Goal: Complete application form: Complete application form

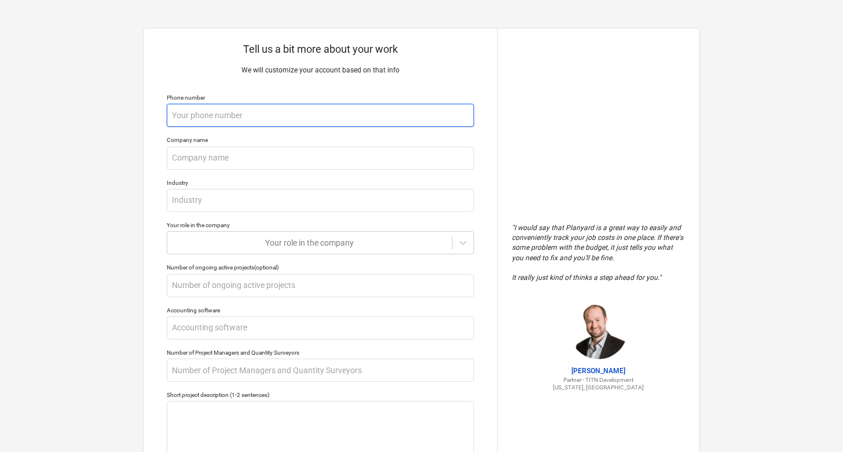
click at [203, 123] on input "text" at bounding box center [320, 115] width 307 height 23
click at [200, 111] on input "text" at bounding box center [320, 115] width 307 height 23
click at [210, 119] on input "text" at bounding box center [320, 115] width 307 height 23
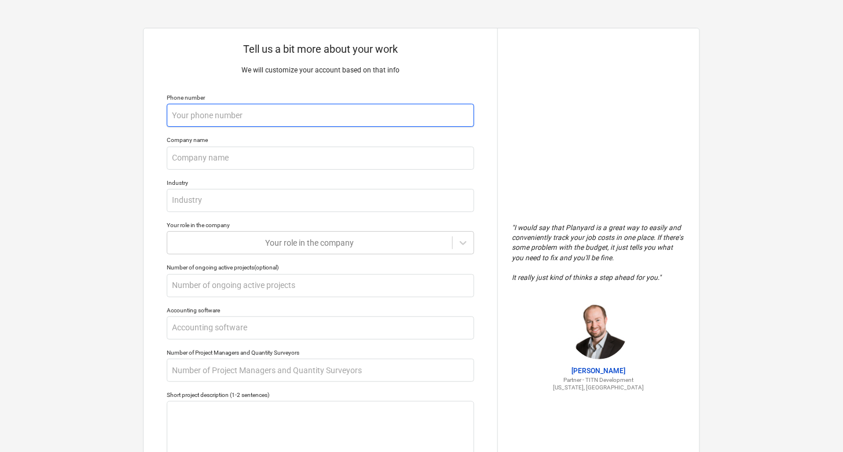
click at [210, 119] on input "text" at bounding box center [320, 115] width 307 height 23
type textarea "x"
type input "6"
type textarea "x"
type input "64"
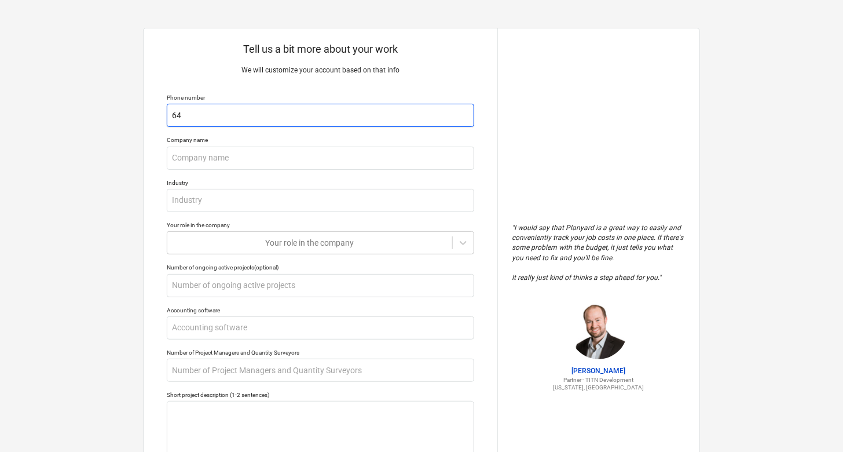
type textarea "x"
type input "646"
type textarea "x"
type input "6462"
type textarea "x"
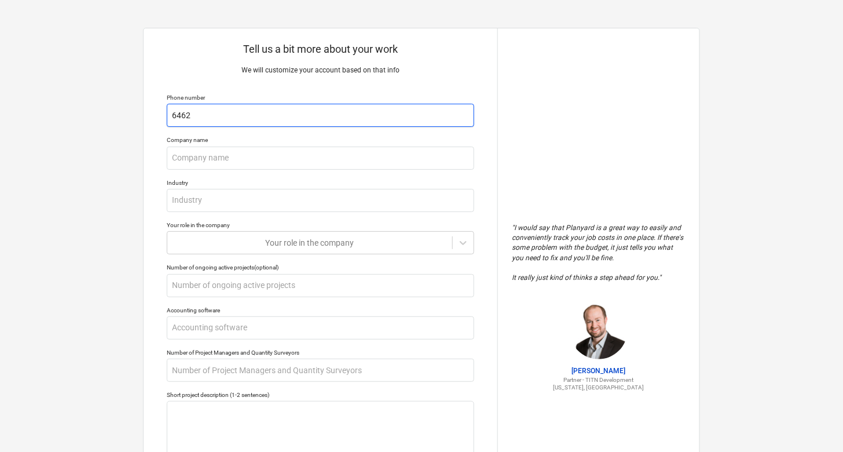
type input "64624"
type textarea "x"
type input "646248"
type textarea "x"
type input "6462482"
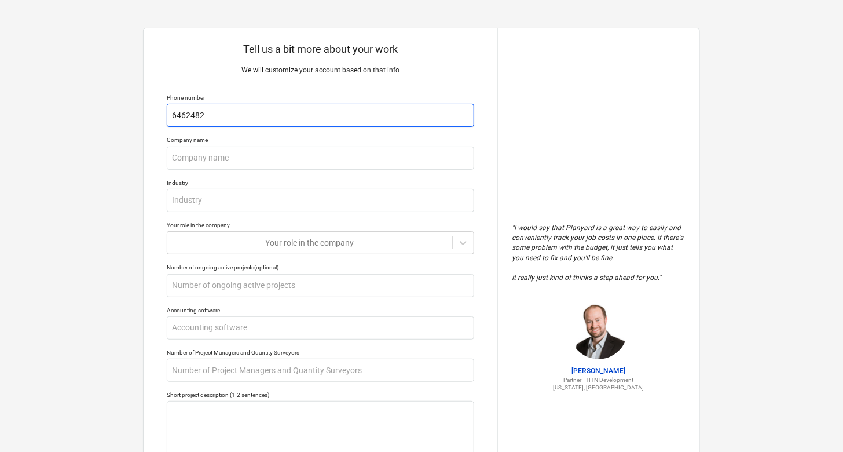
type textarea "x"
type input "64624822"
type textarea "x"
type input "646248227"
type textarea "x"
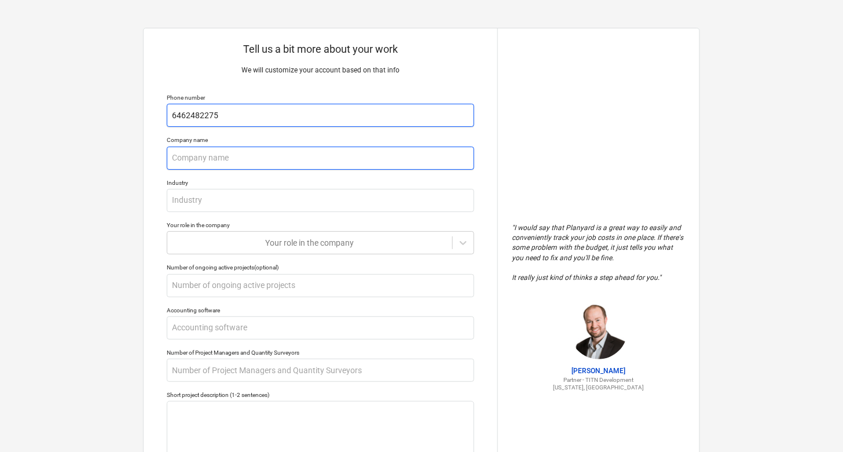
type input "6462482275"
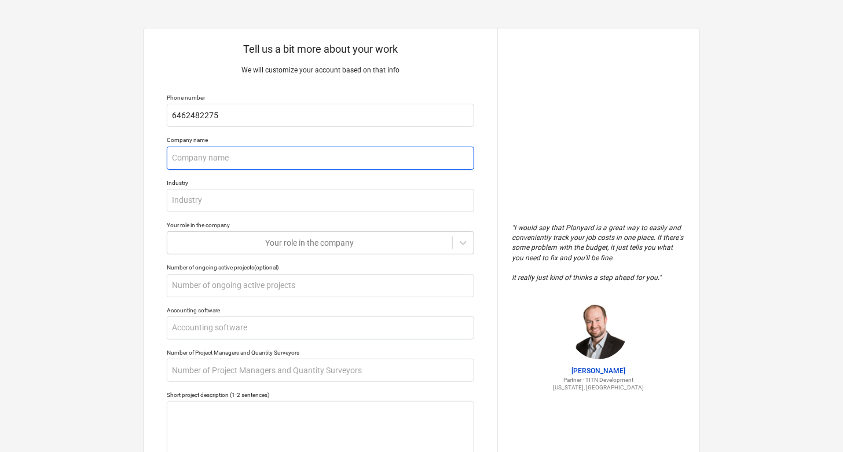
click at [221, 146] on input "text" at bounding box center [320, 157] width 307 height 23
type textarea "x"
type input "c"
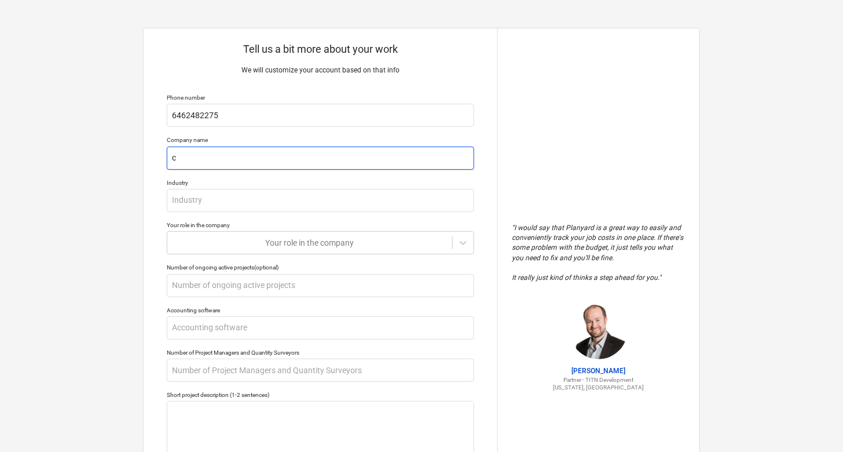
type textarea "x"
type input "cu"
type textarea "x"
type input "cub"
type textarea "x"
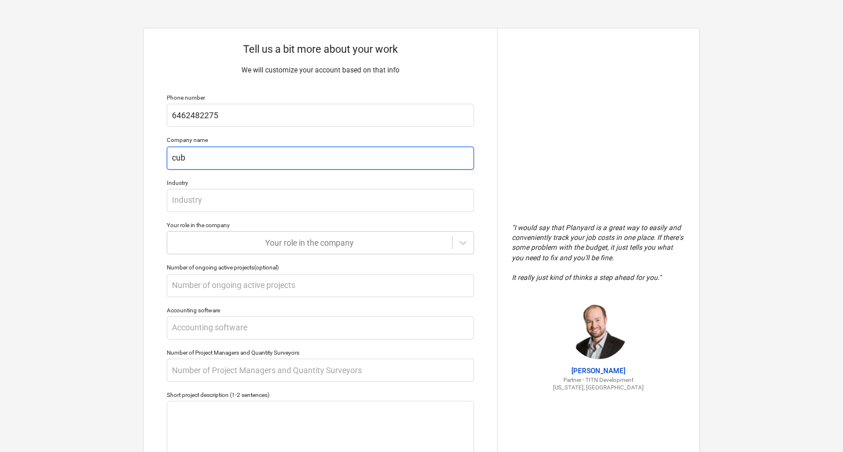
type input "cubi"
type textarea "x"
type input "cubik"
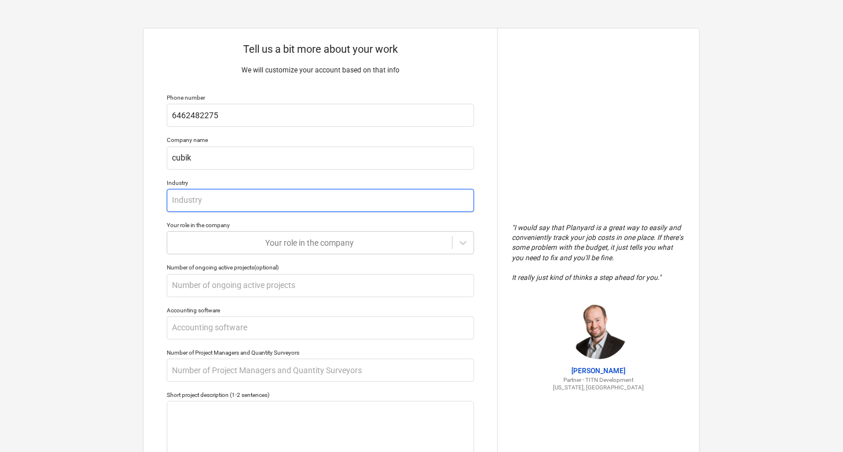
click at [207, 196] on input "text" at bounding box center [320, 200] width 307 height 23
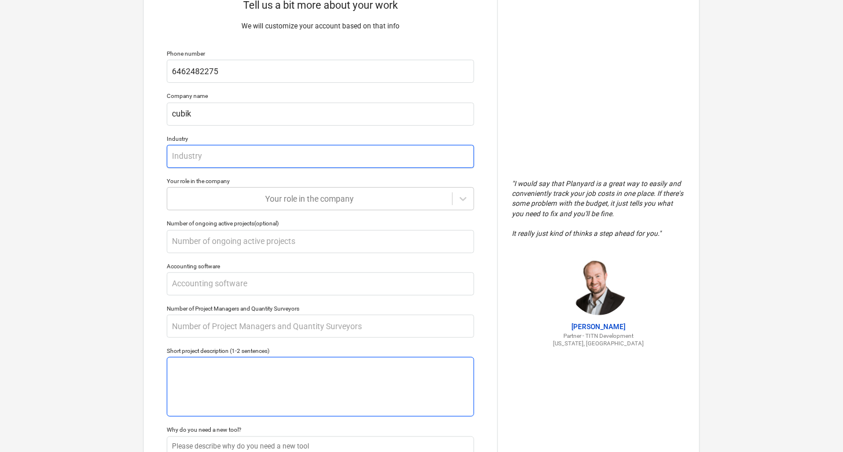
scroll to position [161, 0]
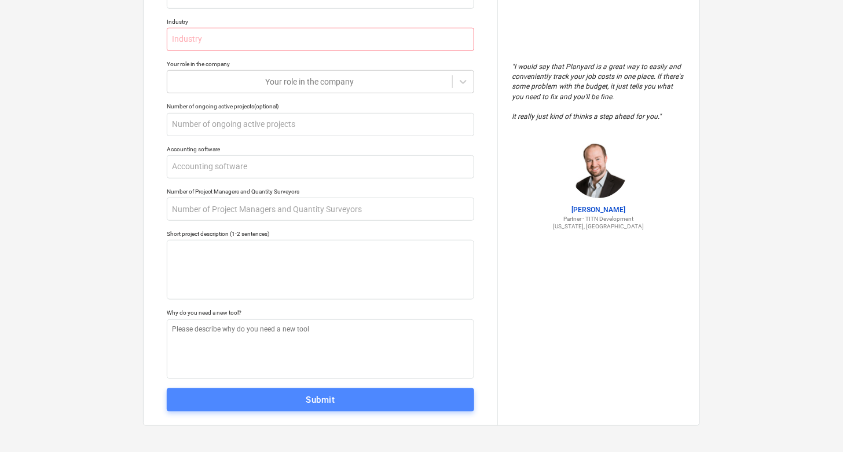
click at [343, 395] on span "Submit" at bounding box center [320, 399] width 282 height 15
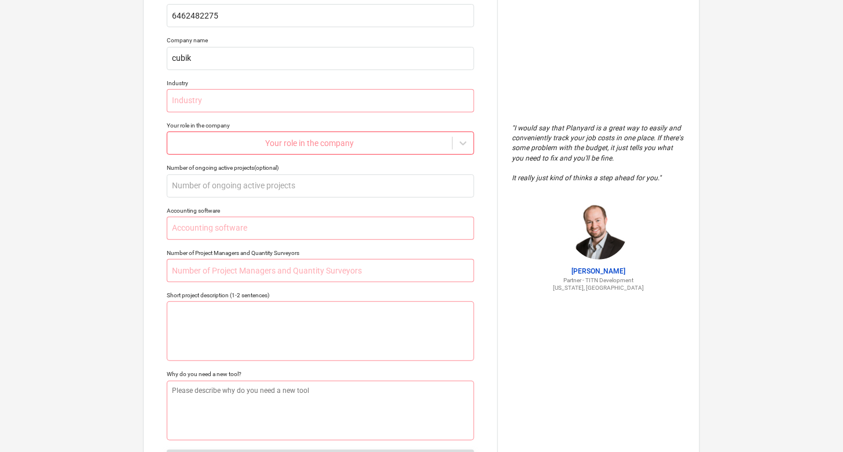
scroll to position [0, 0]
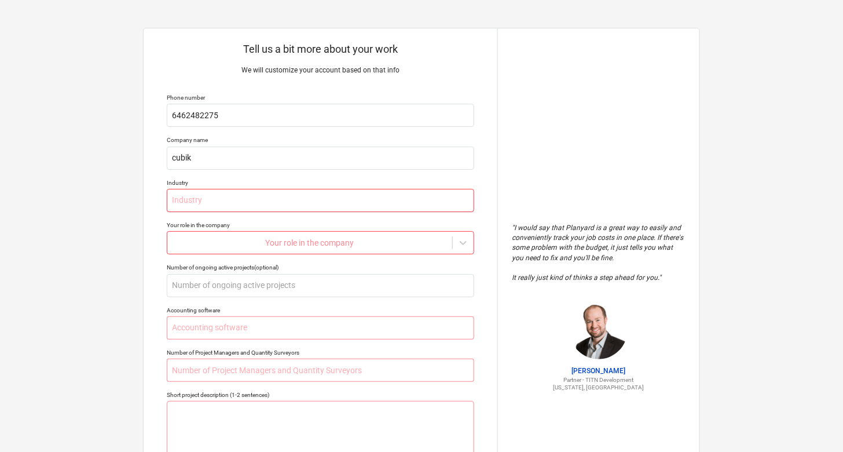
click at [215, 198] on input "text" at bounding box center [320, 200] width 307 height 23
type textarea "x"
type input "c"
type textarea "x"
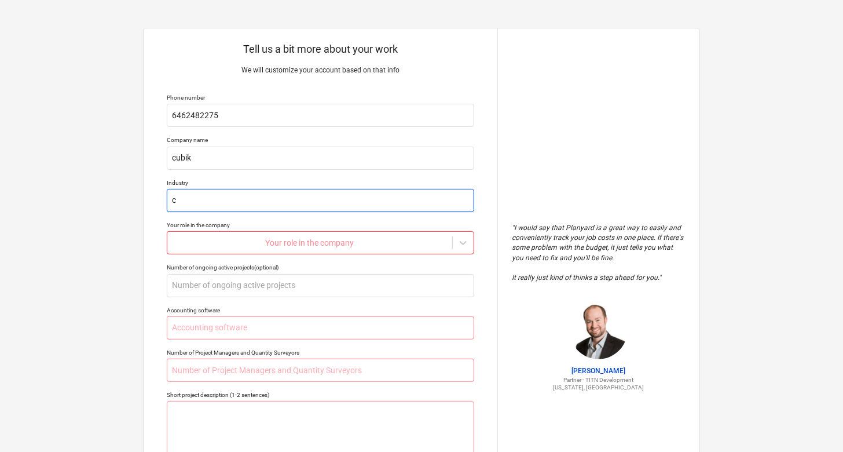
type input "co"
type textarea "x"
type input "con"
type textarea "x"
type input "cons"
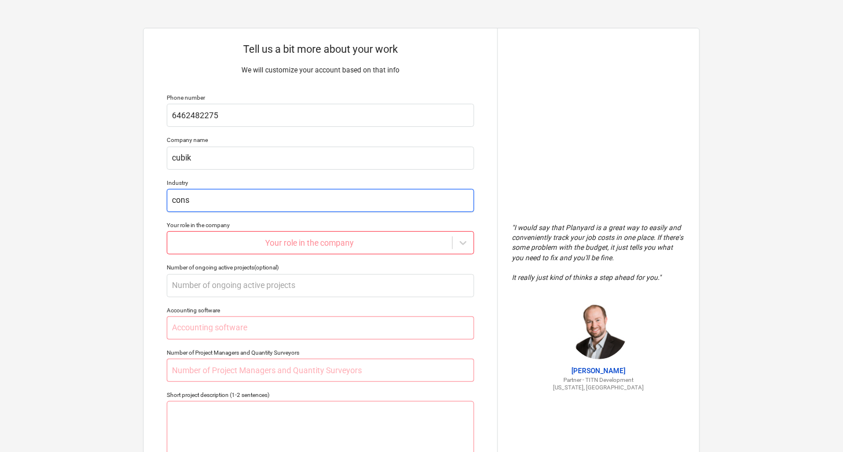
type textarea "x"
type input "const"
type textarea "x"
type input "constr"
type textarea "x"
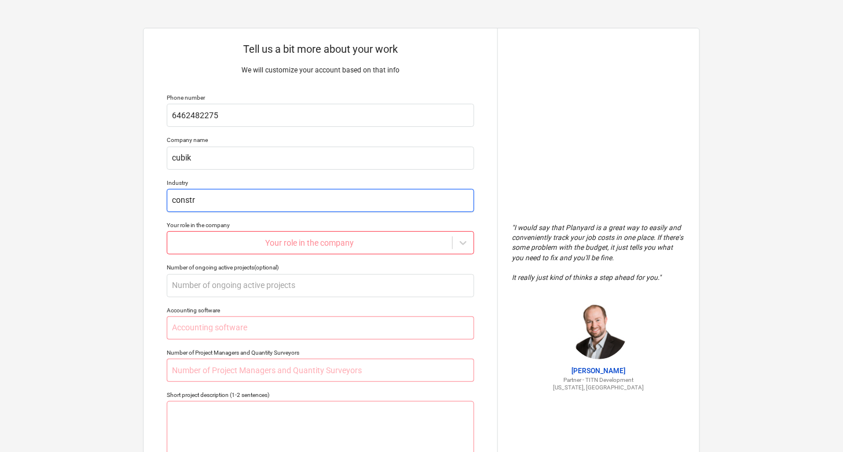
type input "constru"
type textarea "x"
type input "construc"
type textarea "x"
type input "construct"
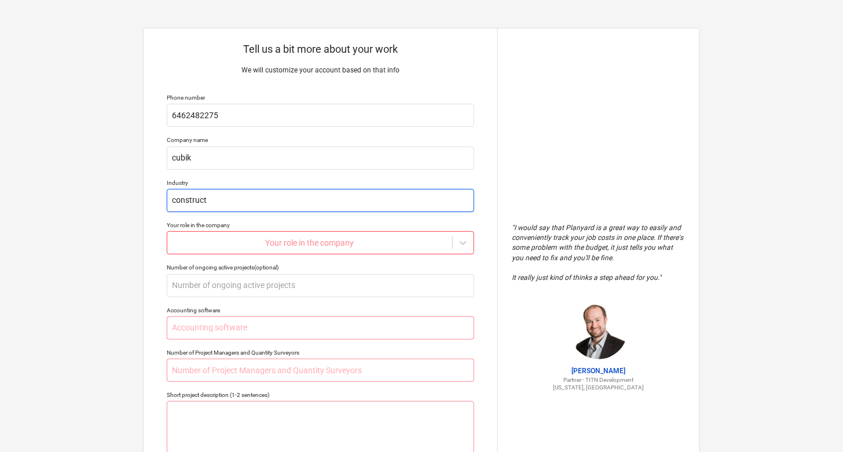
type textarea "x"
type input "constructi"
type textarea "x"
type input "constructio"
type textarea "x"
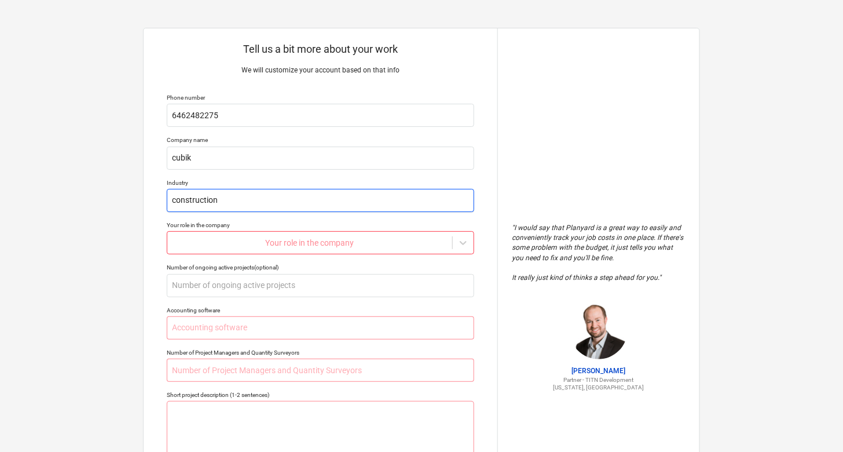
type input "construction"
type textarea "x"
click at [208, 241] on div at bounding box center [309, 243] width 273 height 12
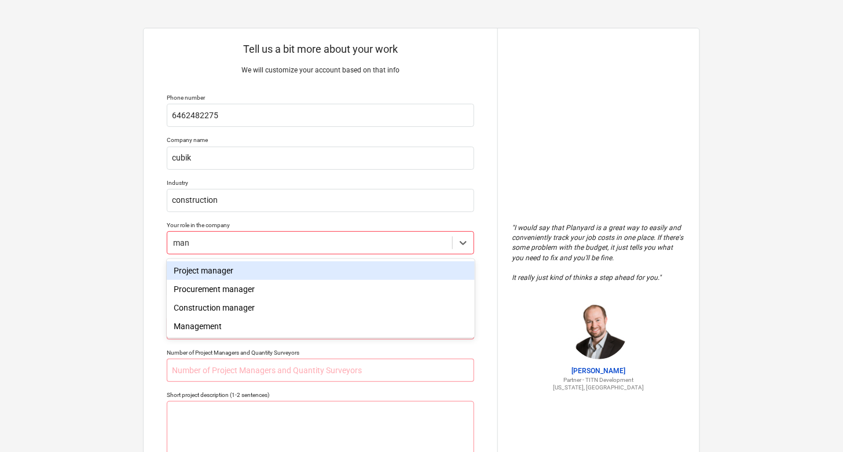
type input "mana"
click at [218, 269] on div "Project manager" at bounding box center [320, 270] width 307 height 19
type textarea "x"
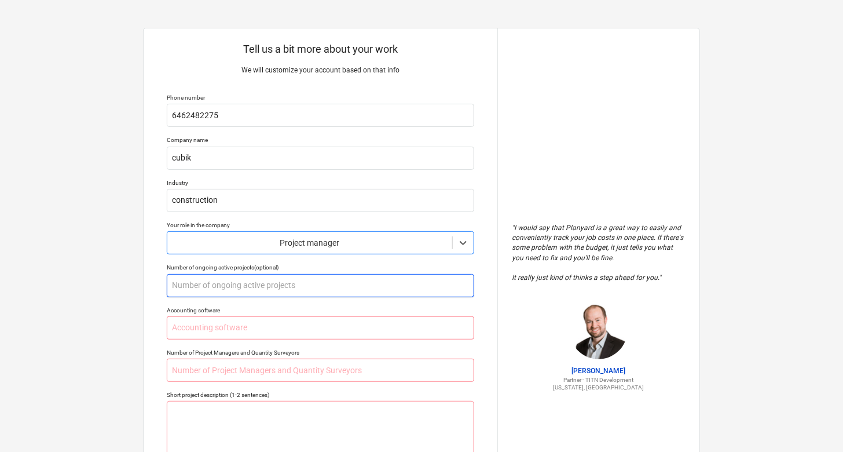
click at [217, 284] on input "text" at bounding box center [320, 285] width 307 height 23
type textarea "x"
type input "2"
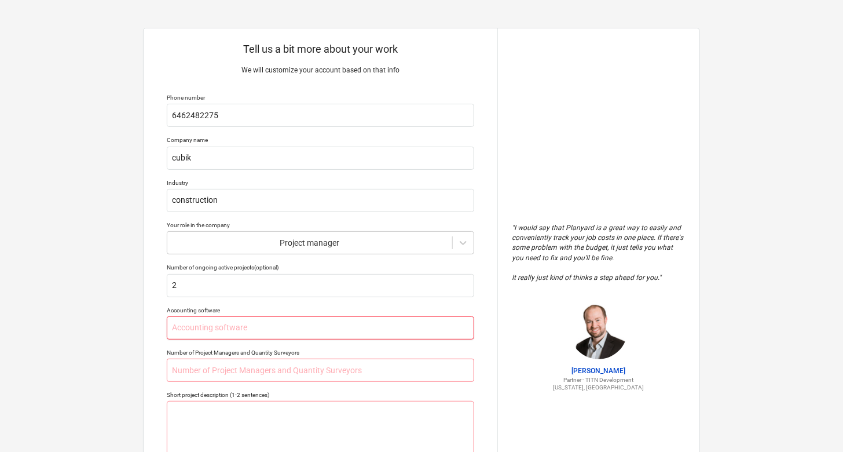
click at [199, 325] on input "text" at bounding box center [320, 327] width 307 height 23
type textarea "x"
type input "n"
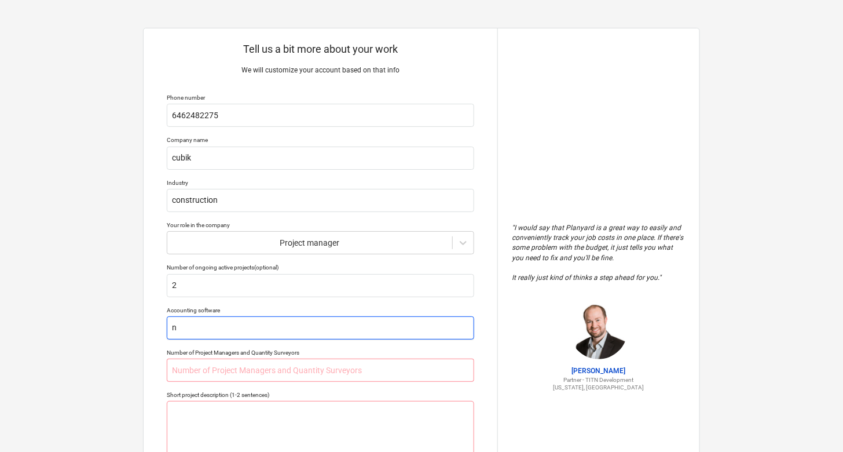
type textarea "x"
type input "no"
type textarea "x"
type input "non"
type textarea "x"
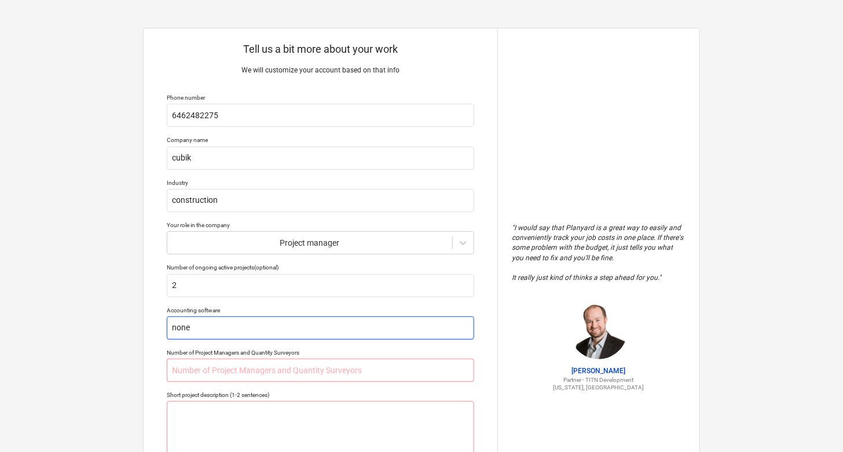
type input "none"
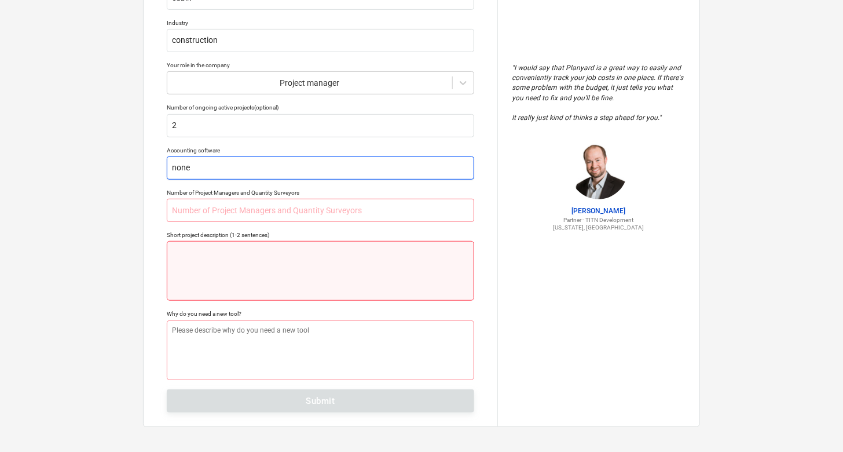
scroll to position [161, 0]
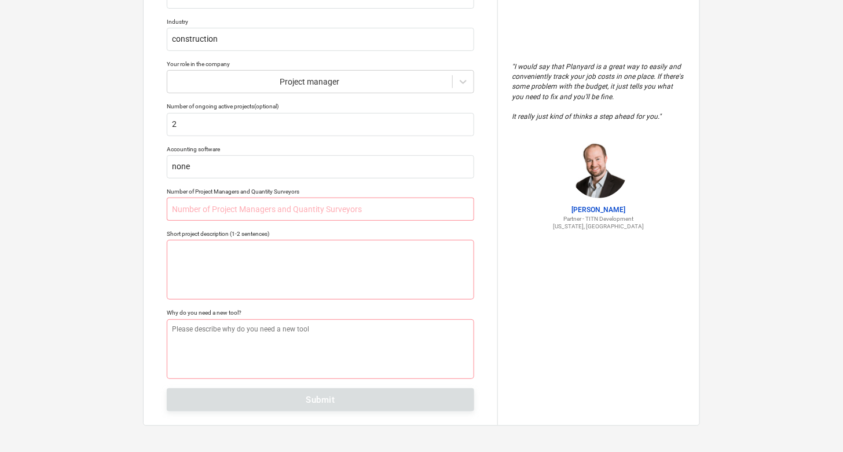
click at [218, 196] on p "Number of Project Managers and Quantity Surveyors" at bounding box center [320, 193] width 307 height 10
drag, startPoint x: 218, startPoint y: 196, endPoint x: 224, endPoint y: 193, distance: 6.5
click at [222, 195] on p "Number of Project Managers and Quantity Surveyors" at bounding box center [320, 193] width 307 height 10
click at [230, 203] on input "text" at bounding box center [320, 208] width 307 height 23
type textarea "x"
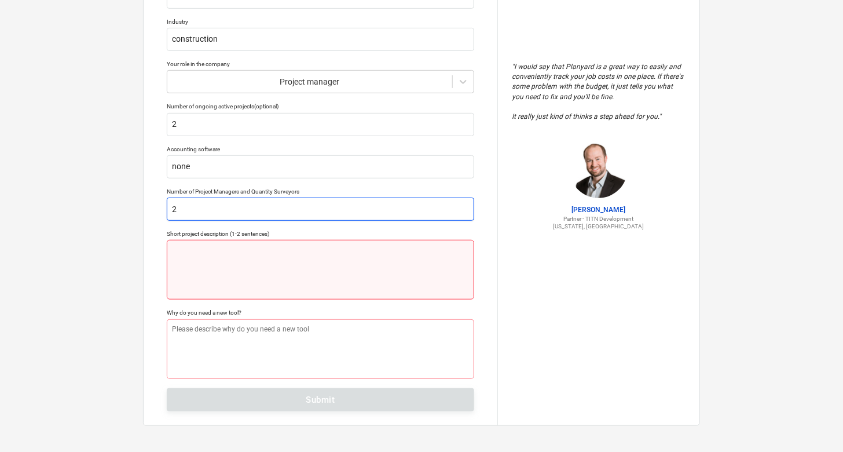
type input "2"
click at [205, 274] on textarea at bounding box center [320, 270] width 307 height 60
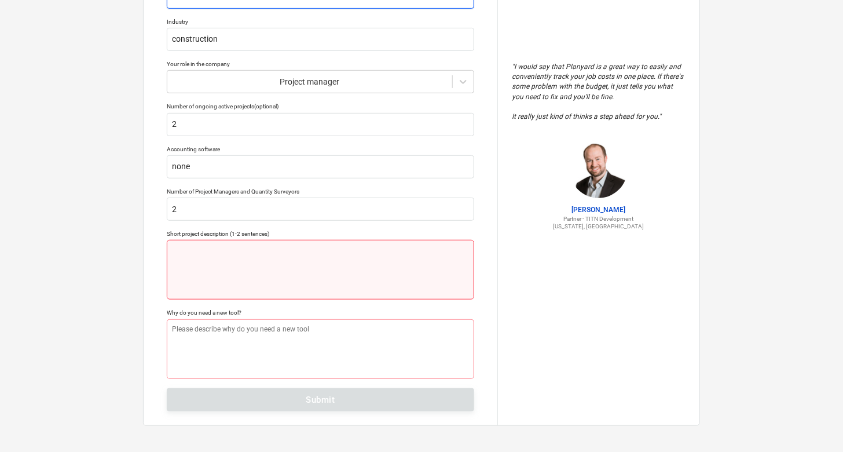
type textarea "x"
type textarea "p"
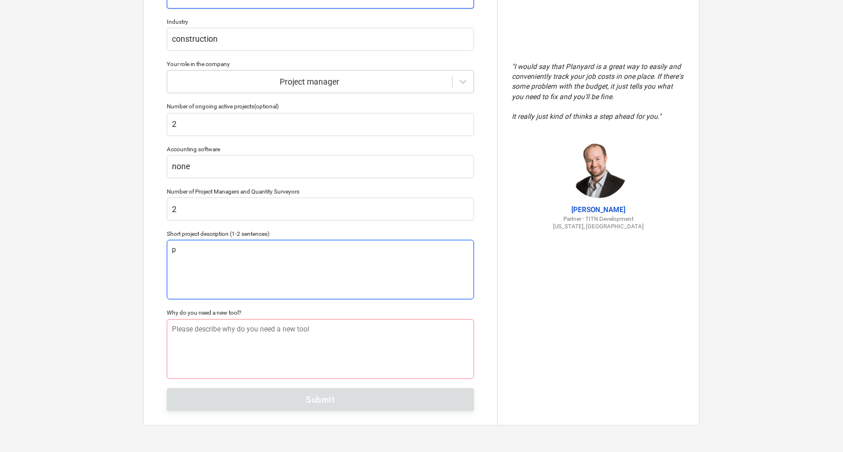
type textarea "x"
type textarea "pr"
type textarea "x"
type textarea "pro"
type textarea "x"
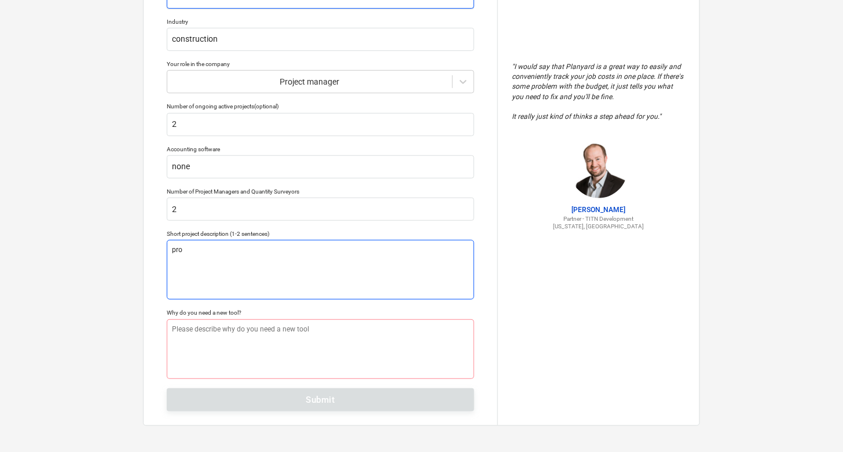
type textarea "proj"
type textarea "x"
type textarea "proje"
type textarea "x"
type textarea "projec"
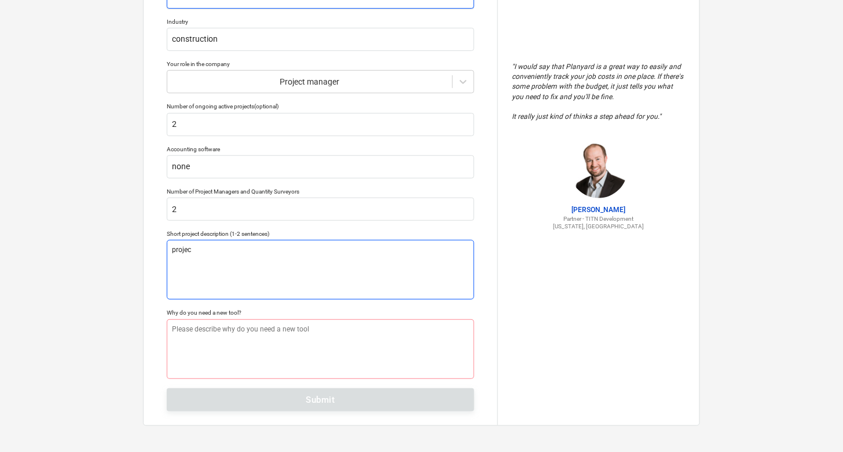
type textarea "x"
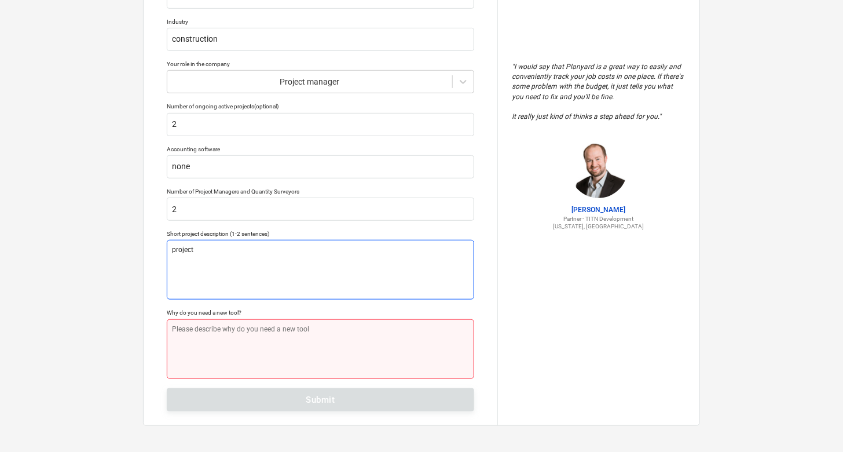
type textarea "project"
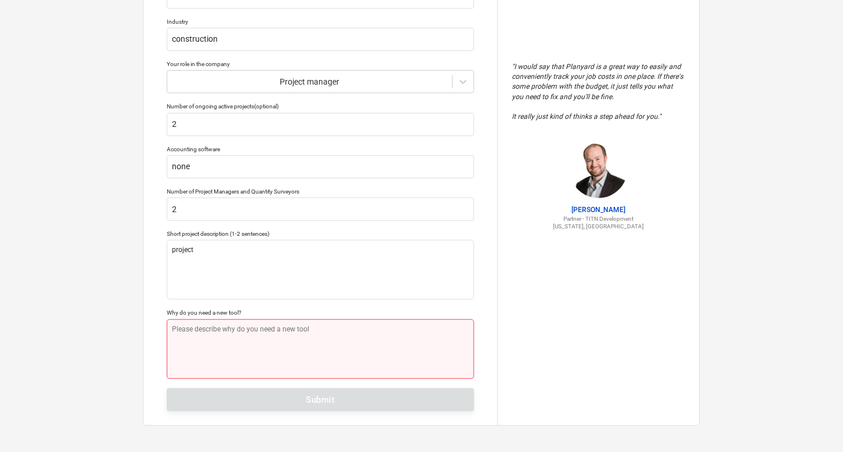
drag, startPoint x: 201, startPoint y: 339, endPoint x: 211, endPoint y: 322, distance: 18.7
click at [210, 323] on textarea at bounding box center [320, 349] width 307 height 60
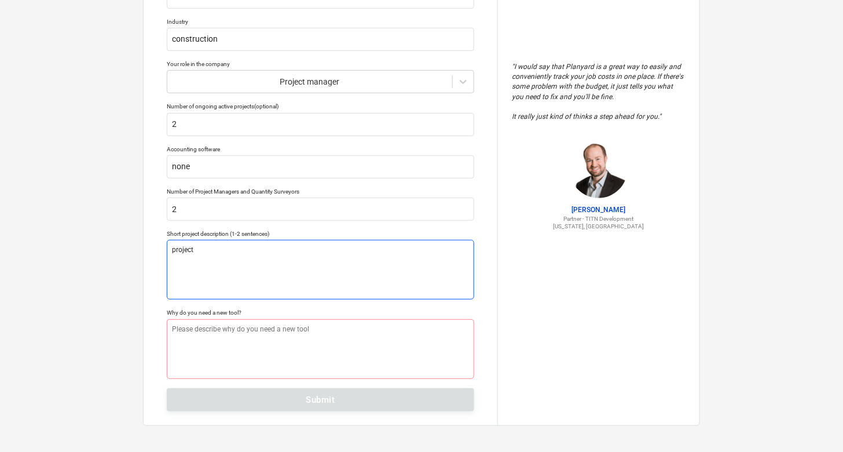
click at [230, 245] on textarea "project" at bounding box center [320, 270] width 307 height 60
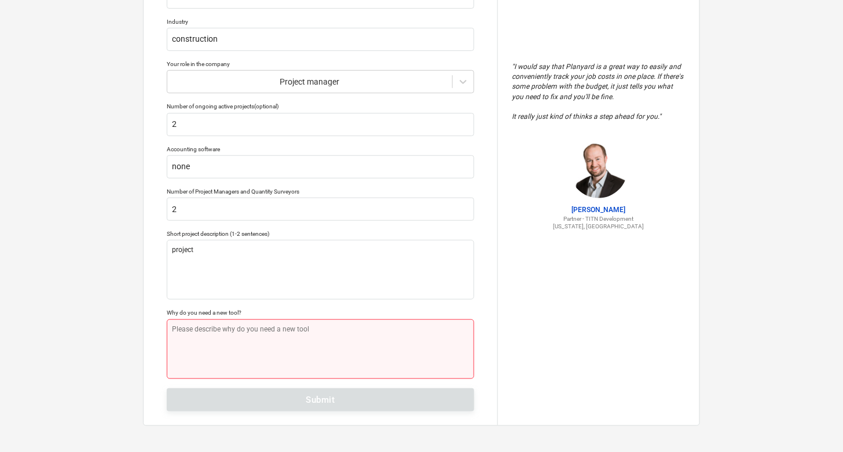
click at [214, 319] on textarea at bounding box center [320, 349] width 307 height 60
type textarea "x"
type textarea "n"
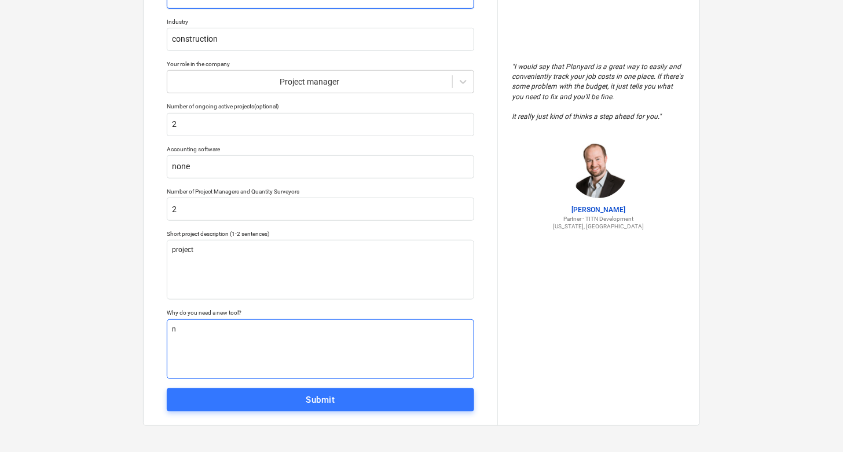
type textarea "x"
type textarea "ne"
type textarea "x"
type textarea "nee"
type textarea "x"
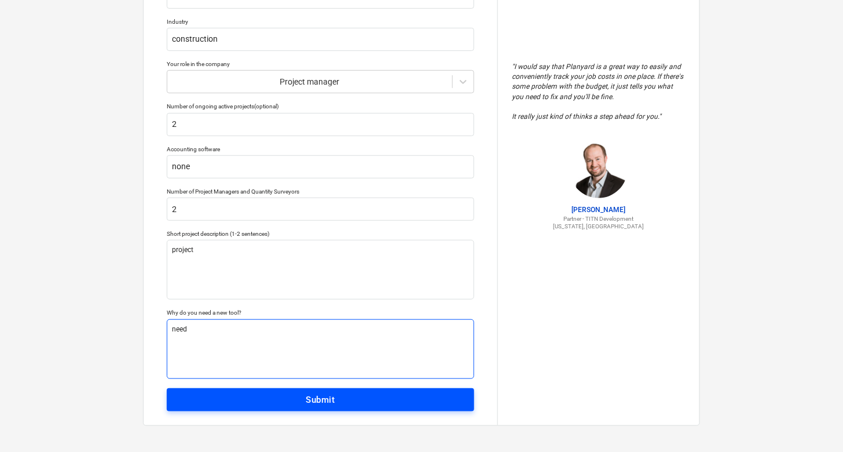
type textarea "need"
click at [316, 398] on div "Submit" at bounding box center [320, 399] width 29 height 15
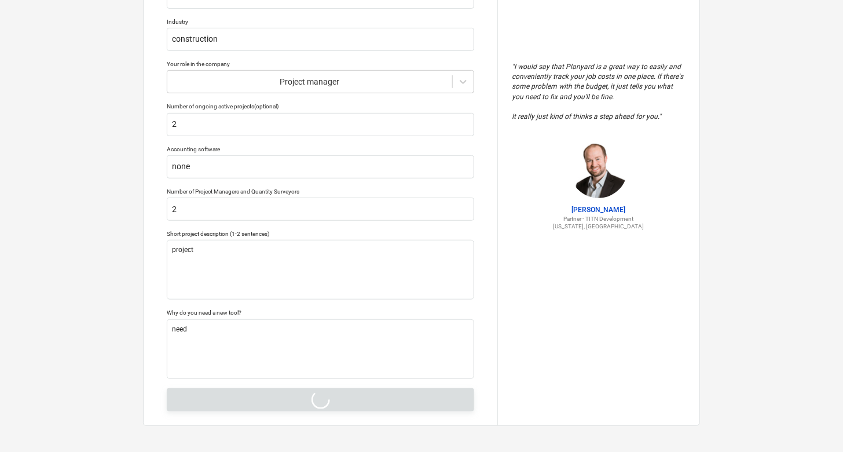
type textarea "x"
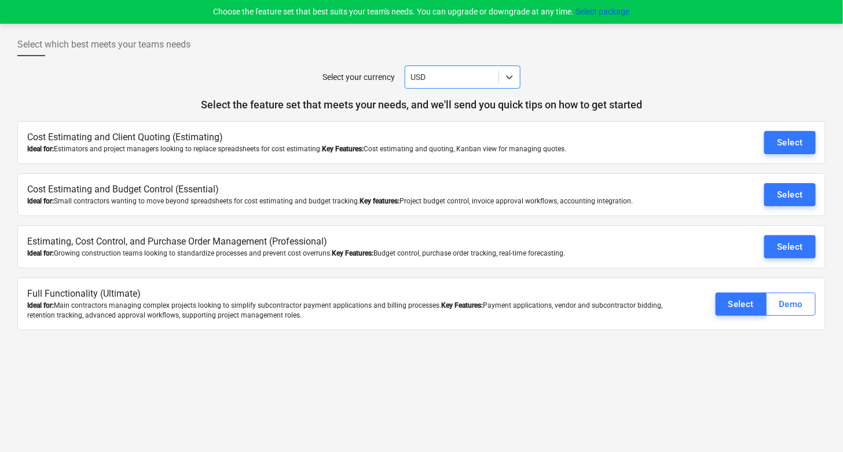
scroll to position [11, 0]
